Goal: Go to known website: Access a specific website the user already knows

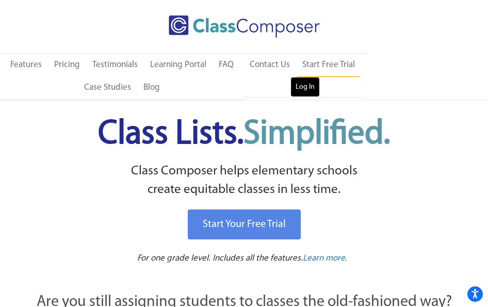
click at [302, 86] on link "Log In" at bounding box center [305, 87] width 29 height 21
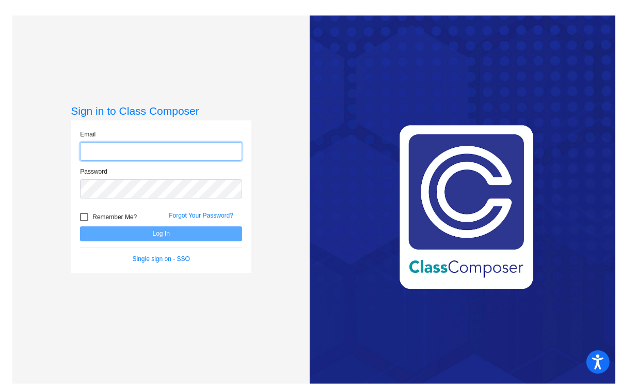
type input "[EMAIL_ADDRESS][DOMAIN_NAME]"
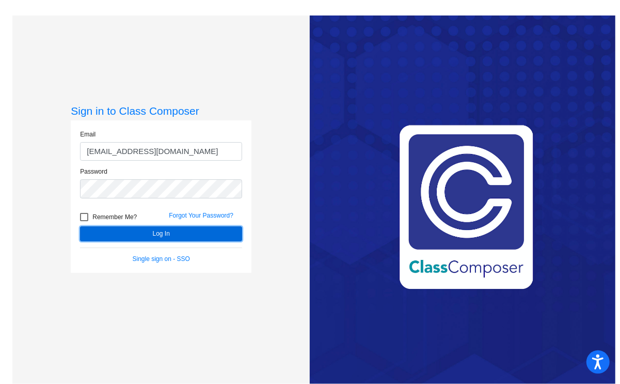
click at [193, 232] on button "Log In" at bounding box center [161, 233] width 162 height 15
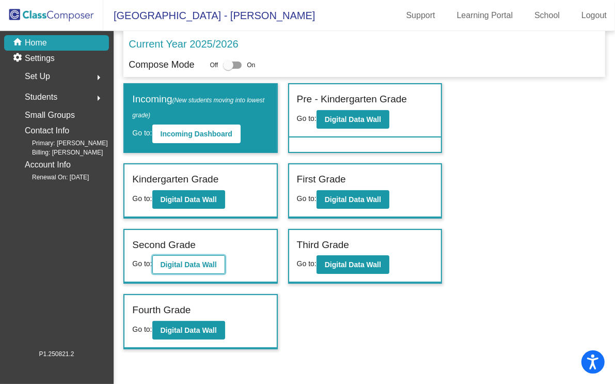
click at [193, 260] on b "Digital Data Wall" at bounding box center [189, 264] width 56 height 8
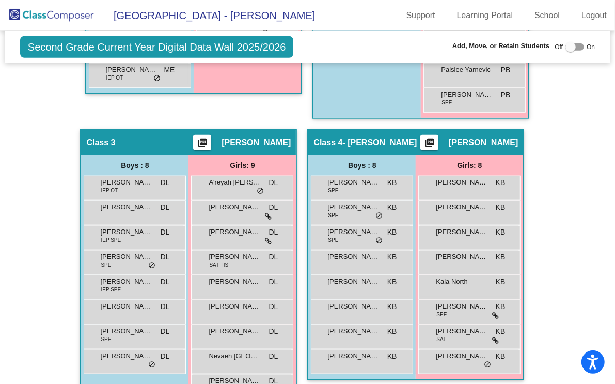
scroll to position [576, 0]
